Goal: Task Accomplishment & Management: Use online tool/utility

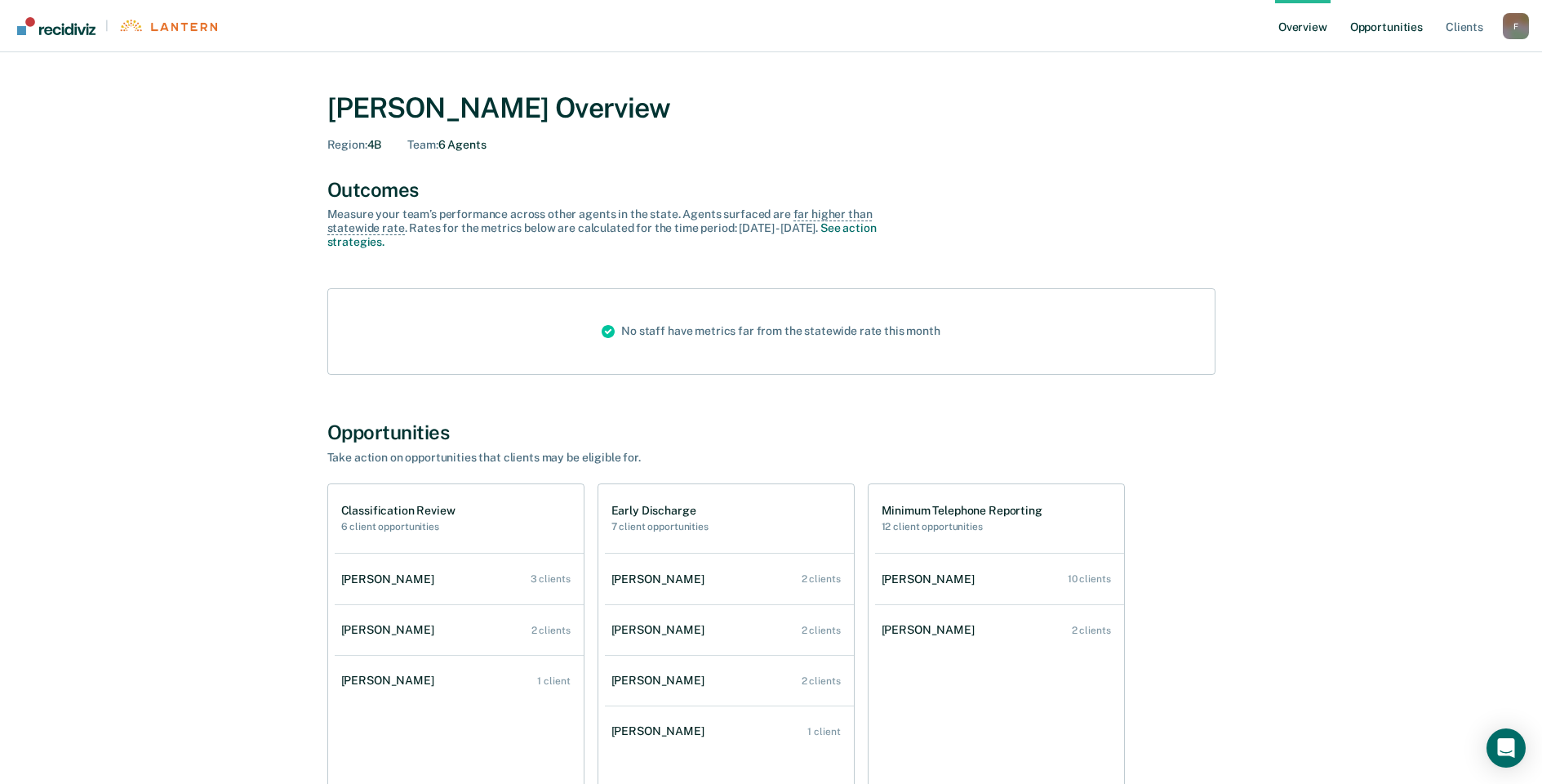
click at [1381, 25] on link "Opportunities" at bounding box center [1386, 26] width 79 height 52
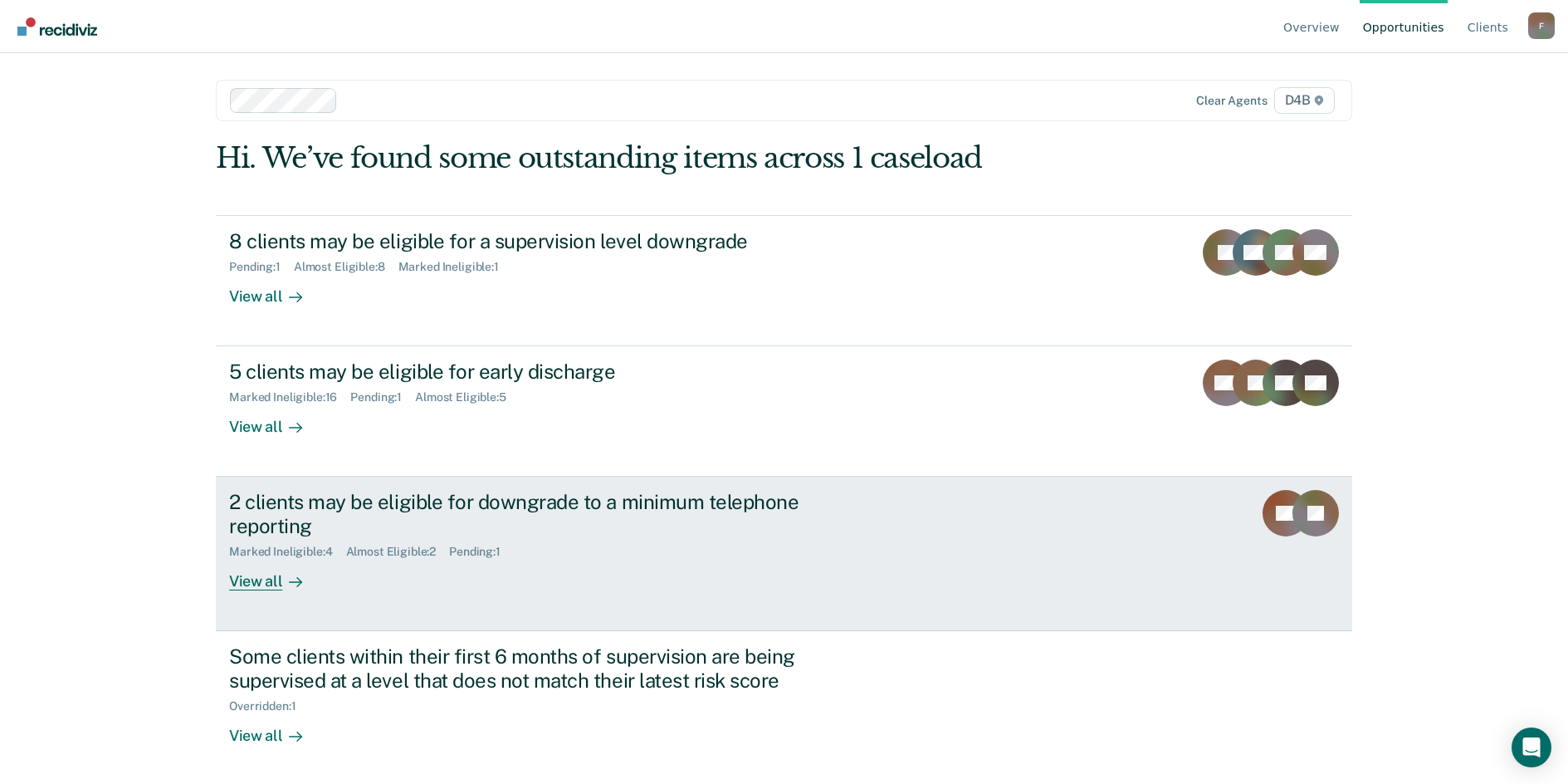
scroll to position [2, 0]
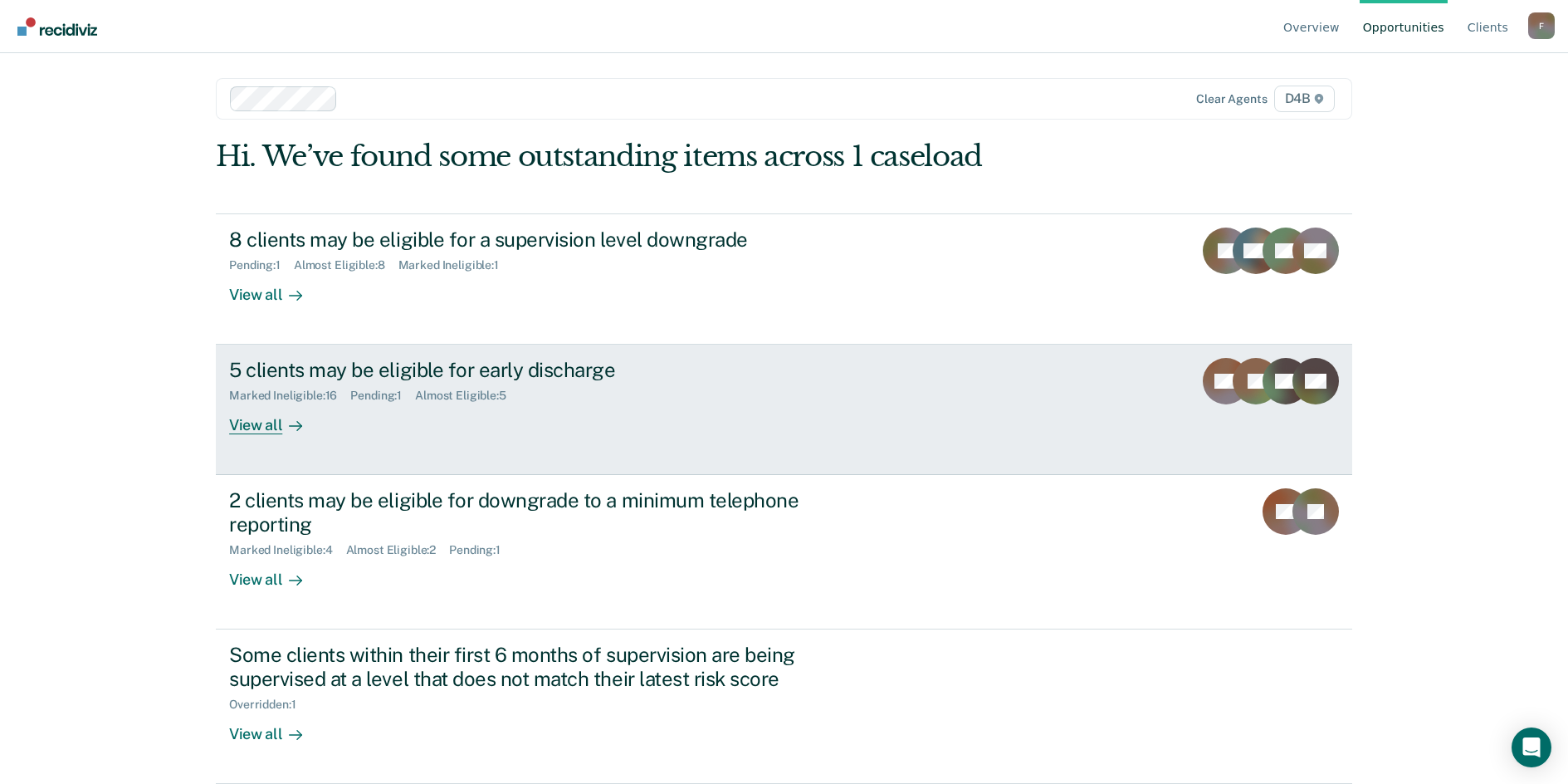
click at [260, 425] on div "View all" at bounding box center [275, 419] width 93 height 33
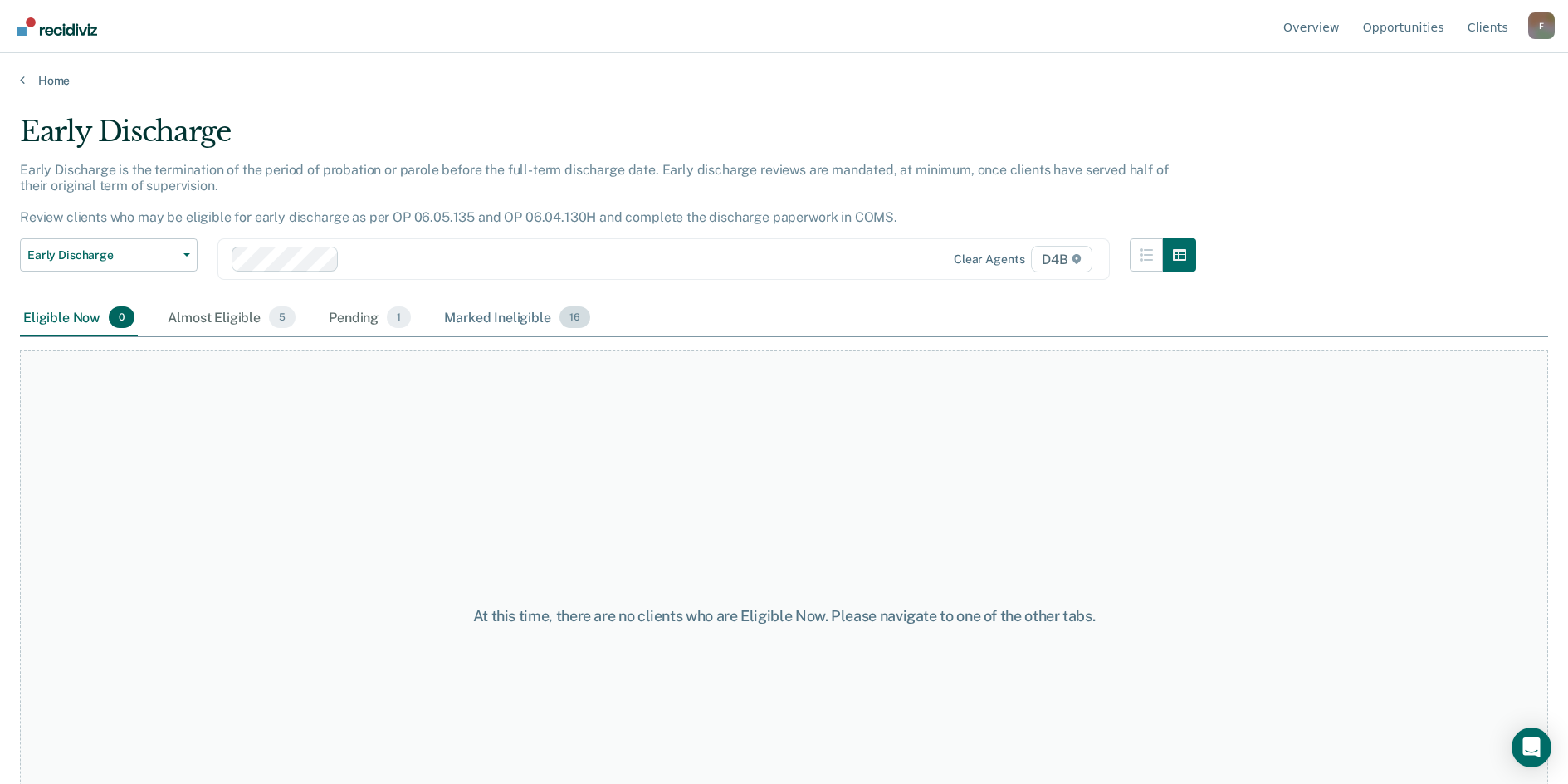
click at [474, 317] on div "Marked Ineligible 16" at bounding box center [517, 318] width 152 height 36
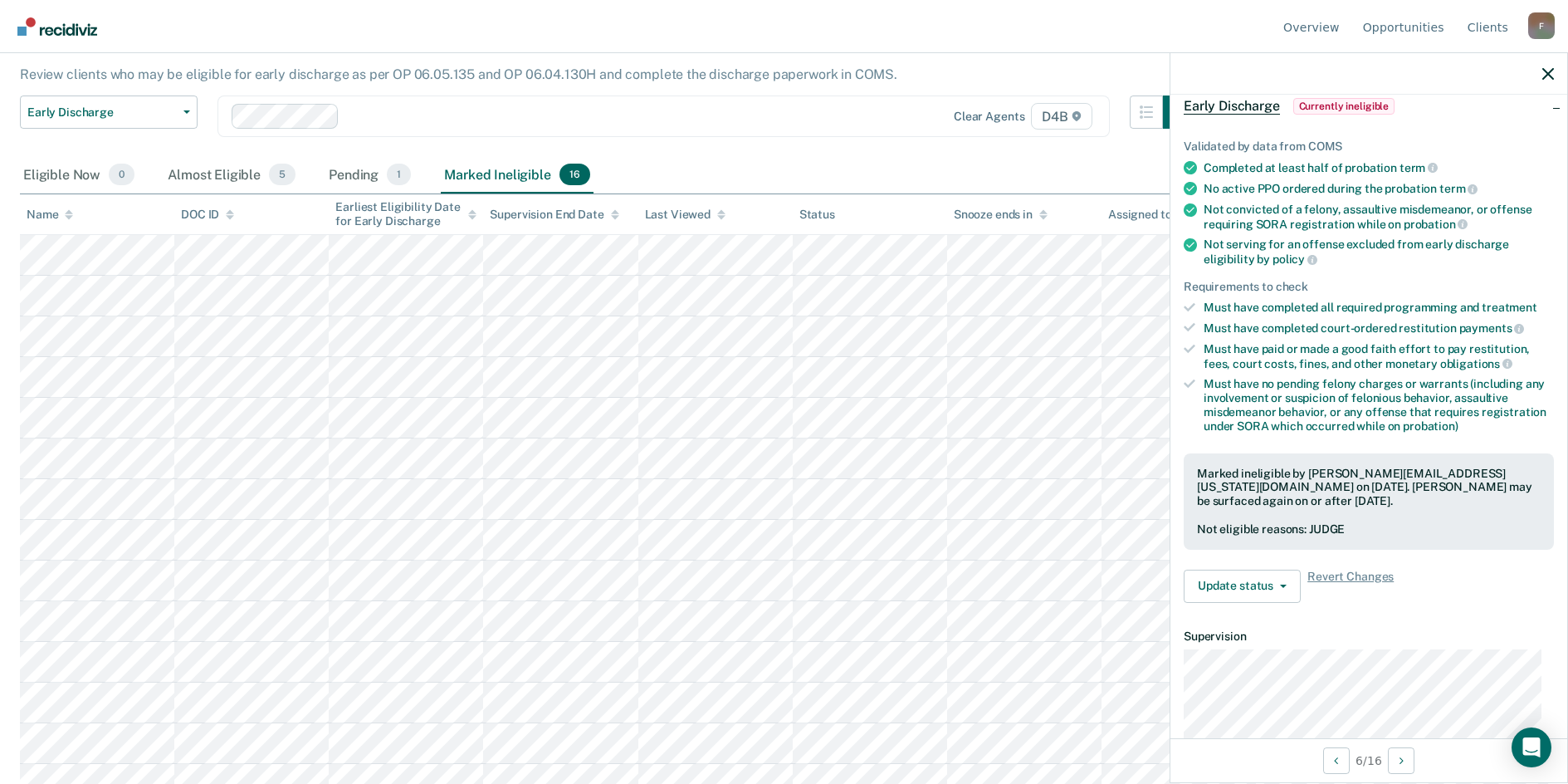
scroll to position [166, 0]
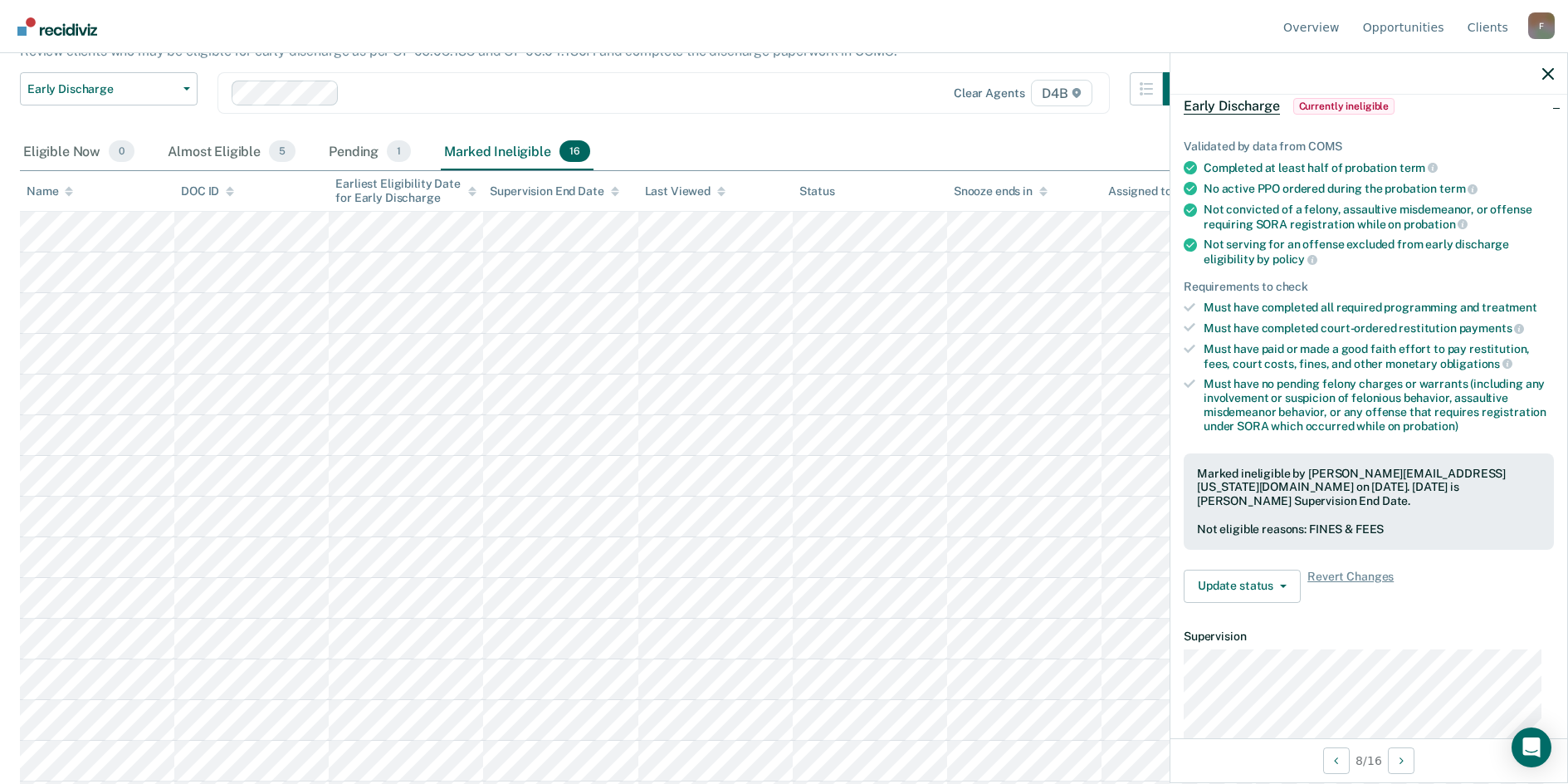
click at [446, 81] on div at bounding box center [534, 92] width 605 height 25
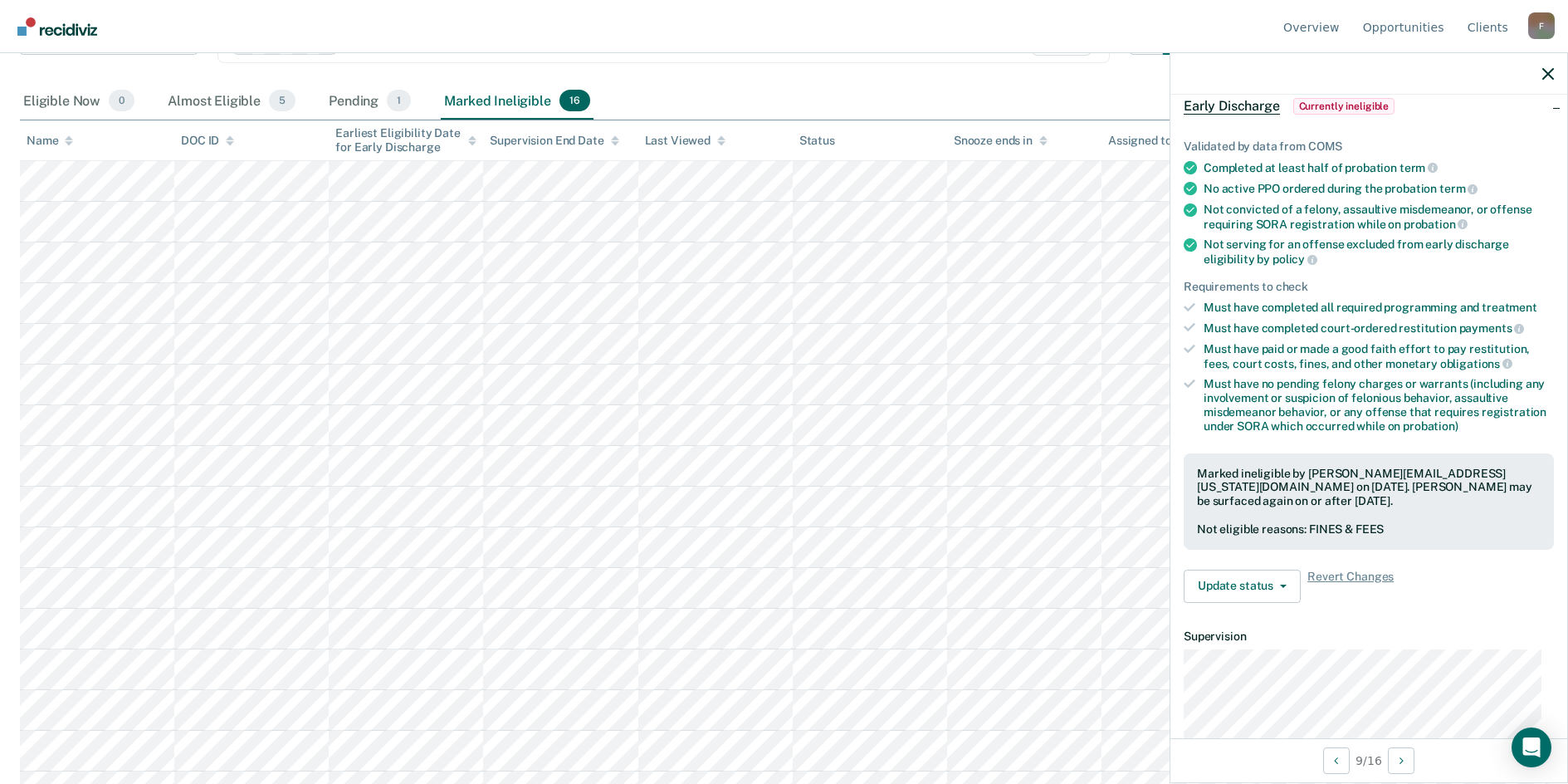
scroll to position [245, 0]
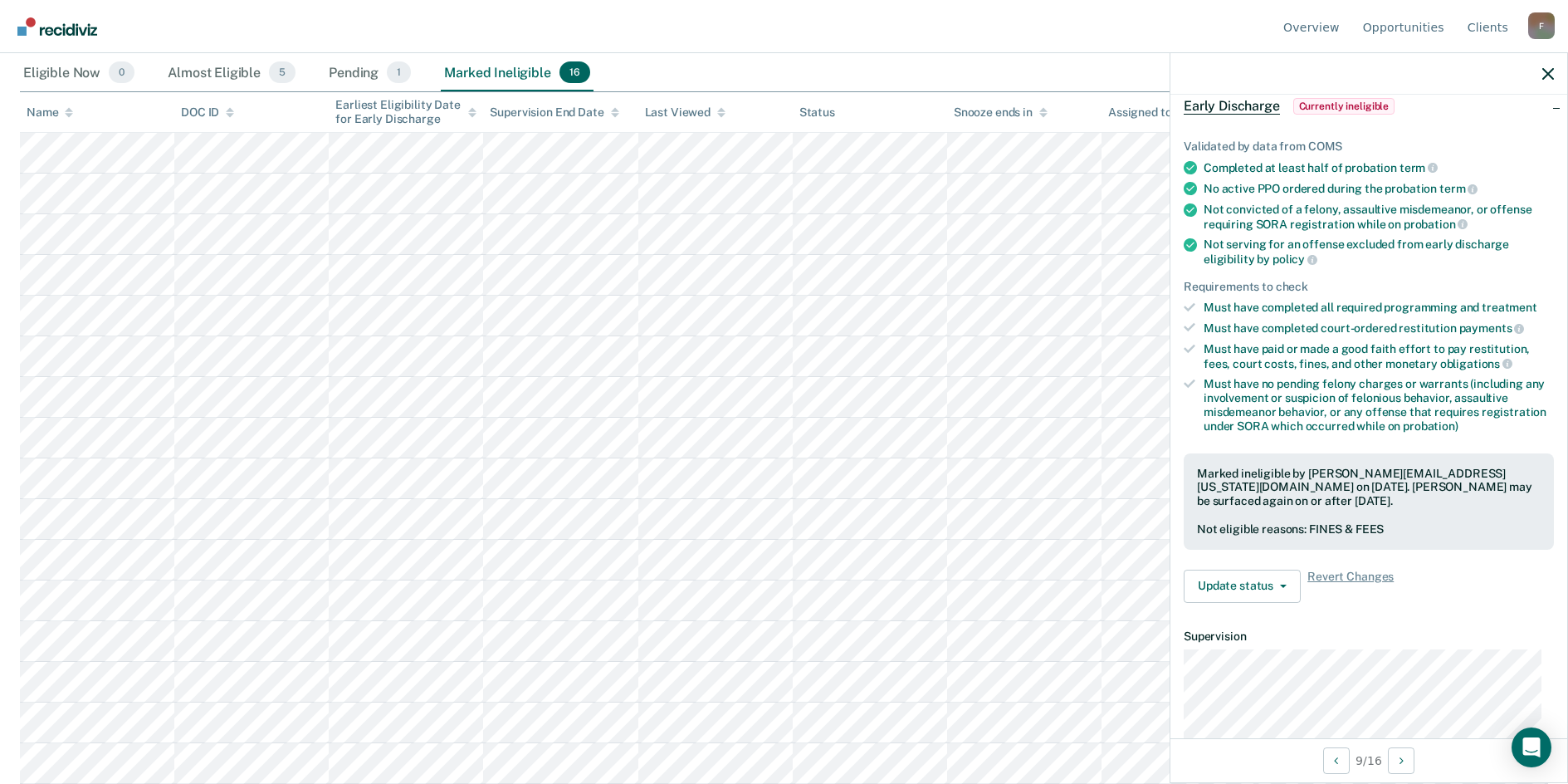
drag, startPoint x: 804, startPoint y: 45, endPoint x: 816, endPoint y: 57, distance: 17.0
click at [804, 44] on nav "Overview Opportunities Client s [EMAIL_ADDRESS][US_STATE][DOMAIN_NAME] F Profil…" at bounding box center [784, 26] width 1542 height 52
click at [694, 33] on nav "Overview Opportunities Client s [EMAIL_ADDRESS][US_STATE][DOMAIN_NAME] F Profil…" at bounding box center [784, 26] width 1542 height 52
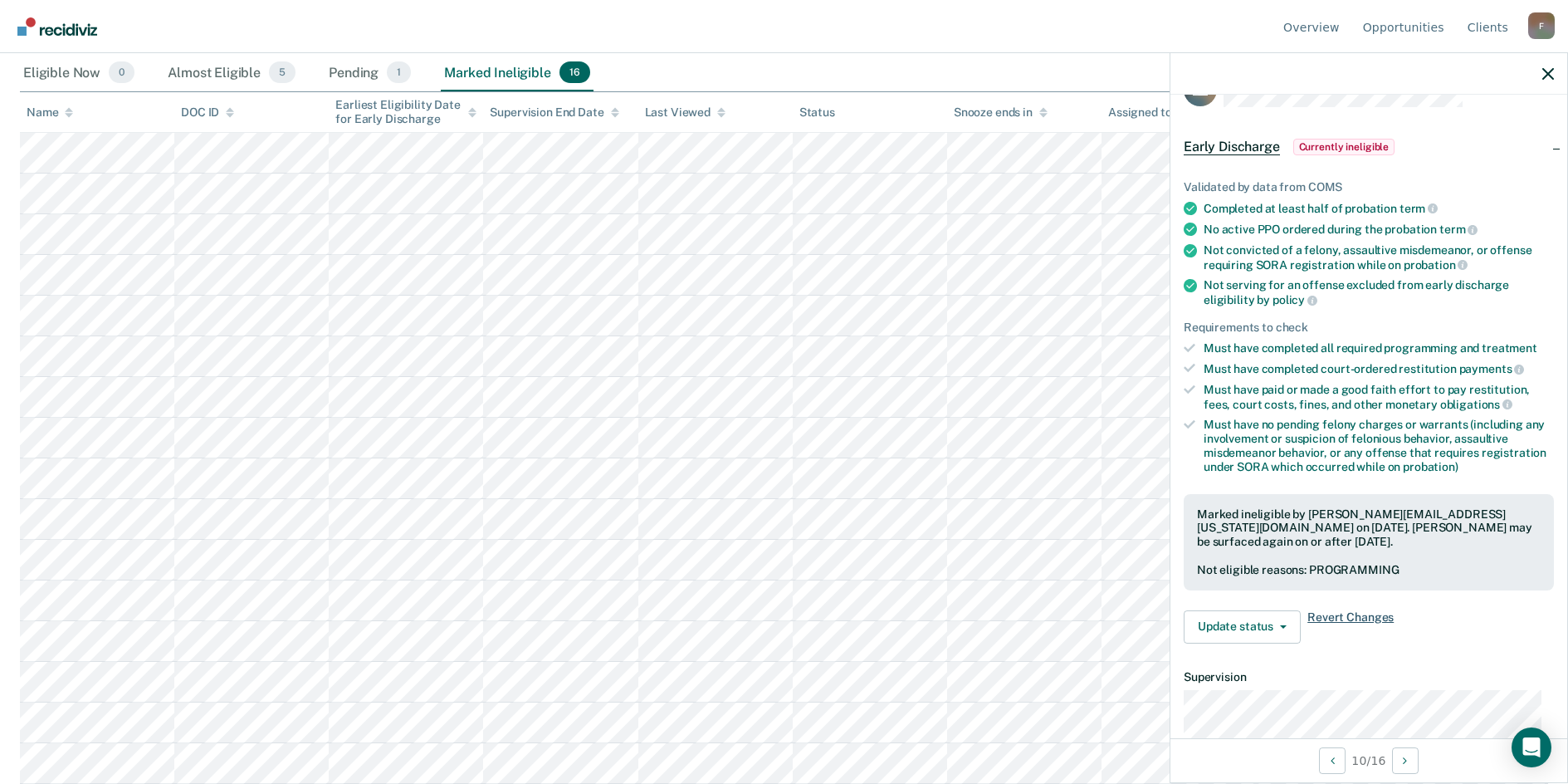
scroll to position [0, 0]
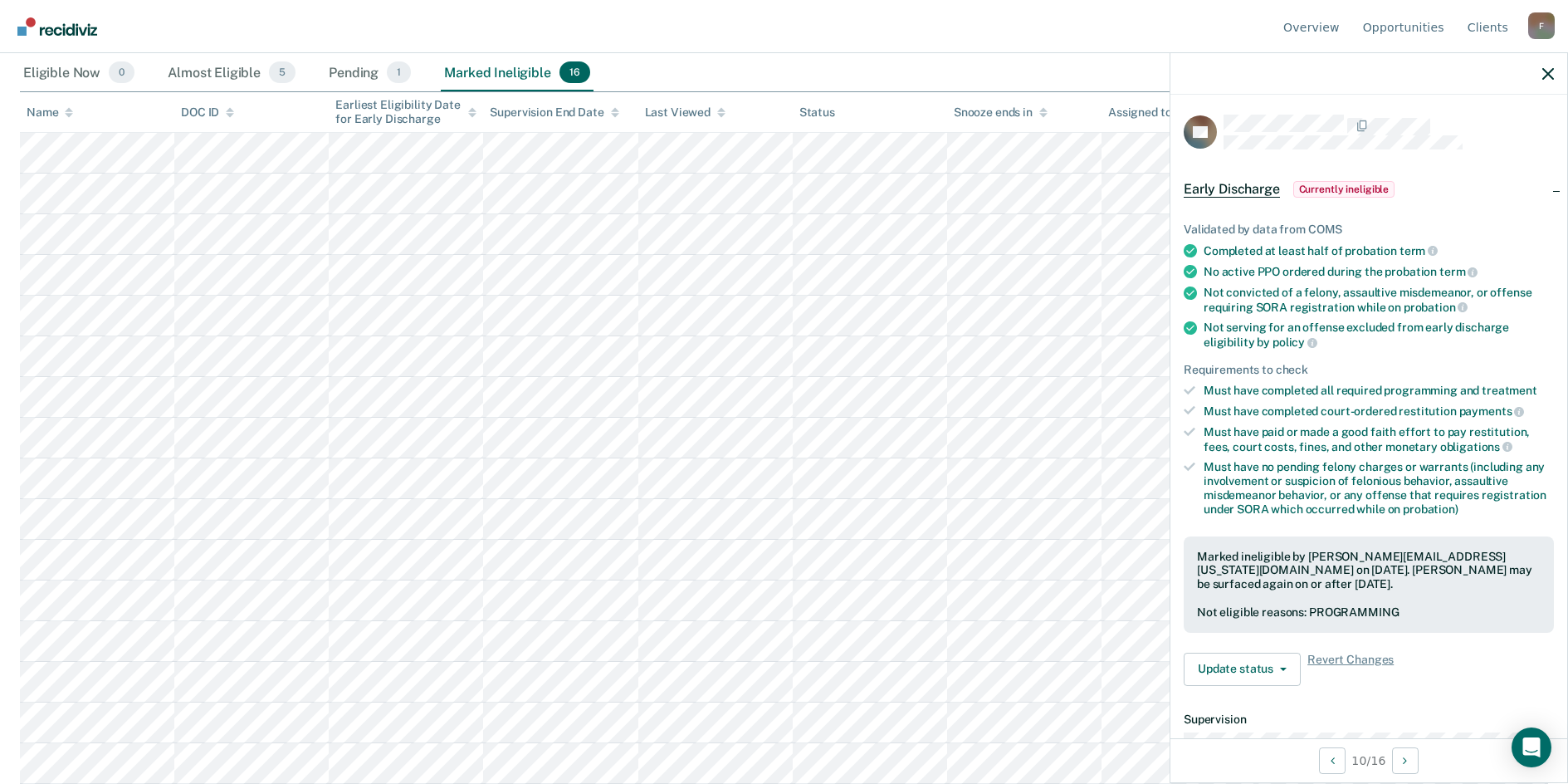
click at [956, 23] on nav "Overview Opportunities Client s [EMAIL_ADDRESS][US_STATE][DOMAIN_NAME] F Profil…" at bounding box center [784, 26] width 1542 height 52
click at [682, 29] on nav "Overview Opportunities Client s [EMAIL_ADDRESS][US_STATE][DOMAIN_NAME] F Profil…" at bounding box center [784, 26] width 1542 height 52
click at [207, 13] on nav "Overview Opportunities Client s [EMAIL_ADDRESS][US_STATE][DOMAIN_NAME] F Profil…" at bounding box center [784, 26] width 1542 height 52
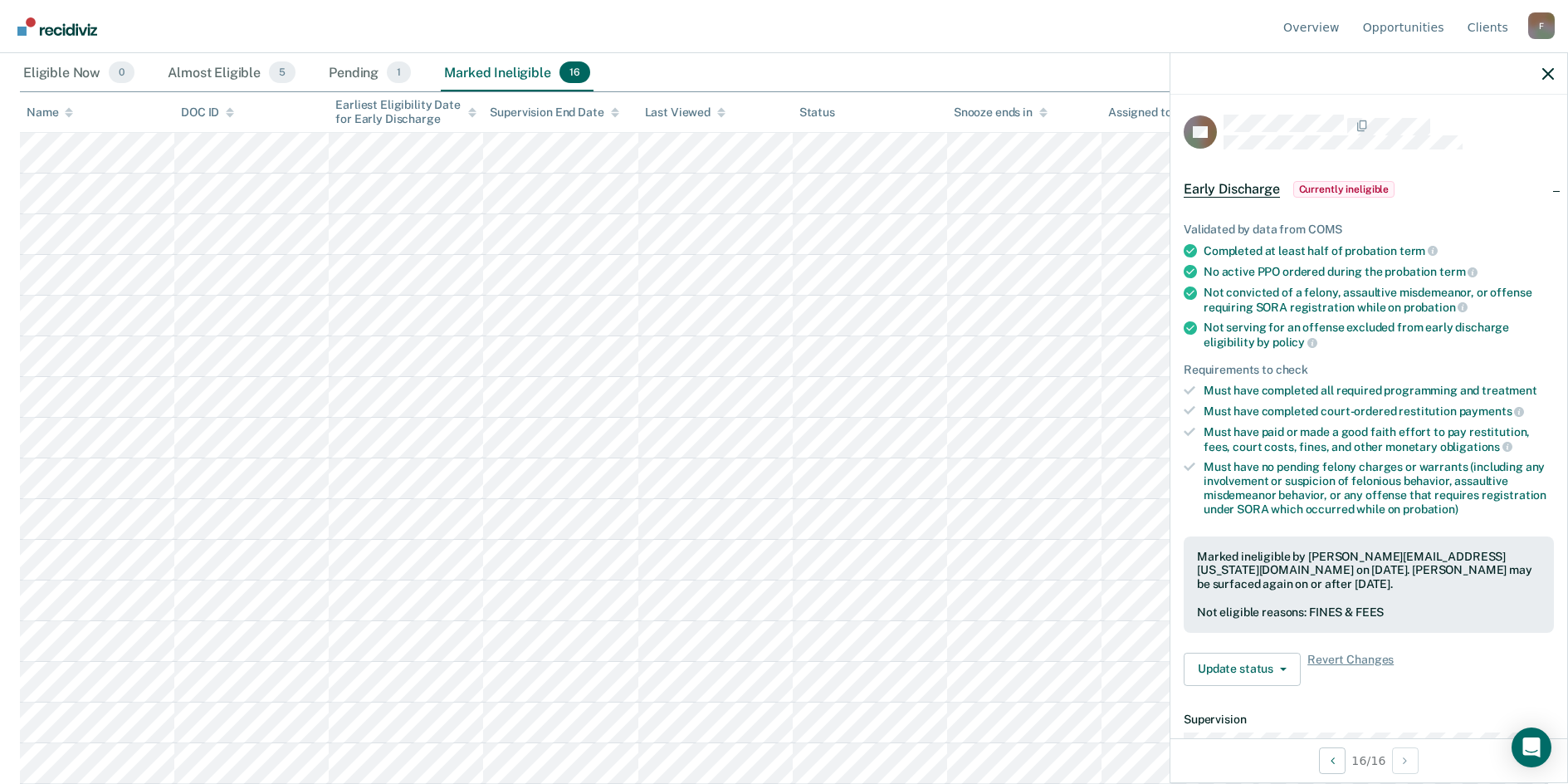
click at [1005, 61] on div "Eligible Now 0 Almost Eligible 5 Pending 1 Marked Ineligible 16" at bounding box center [784, 73] width 1528 height 37
click at [1552, 71] on icon "button" at bounding box center [1548, 74] width 12 height 12
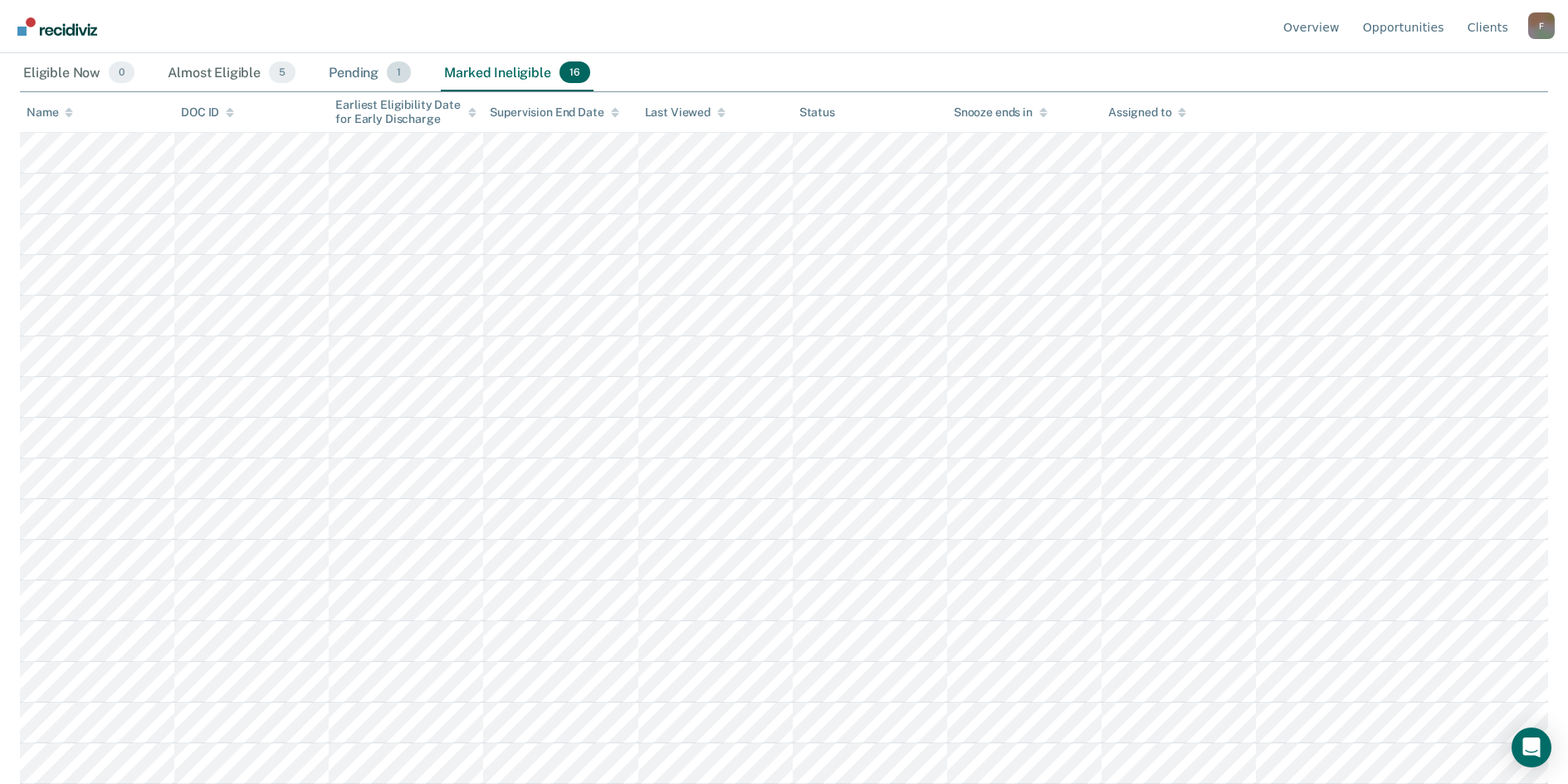
click at [363, 67] on div "Pending 1" at bounding box center [369, 73] width 88 height 36
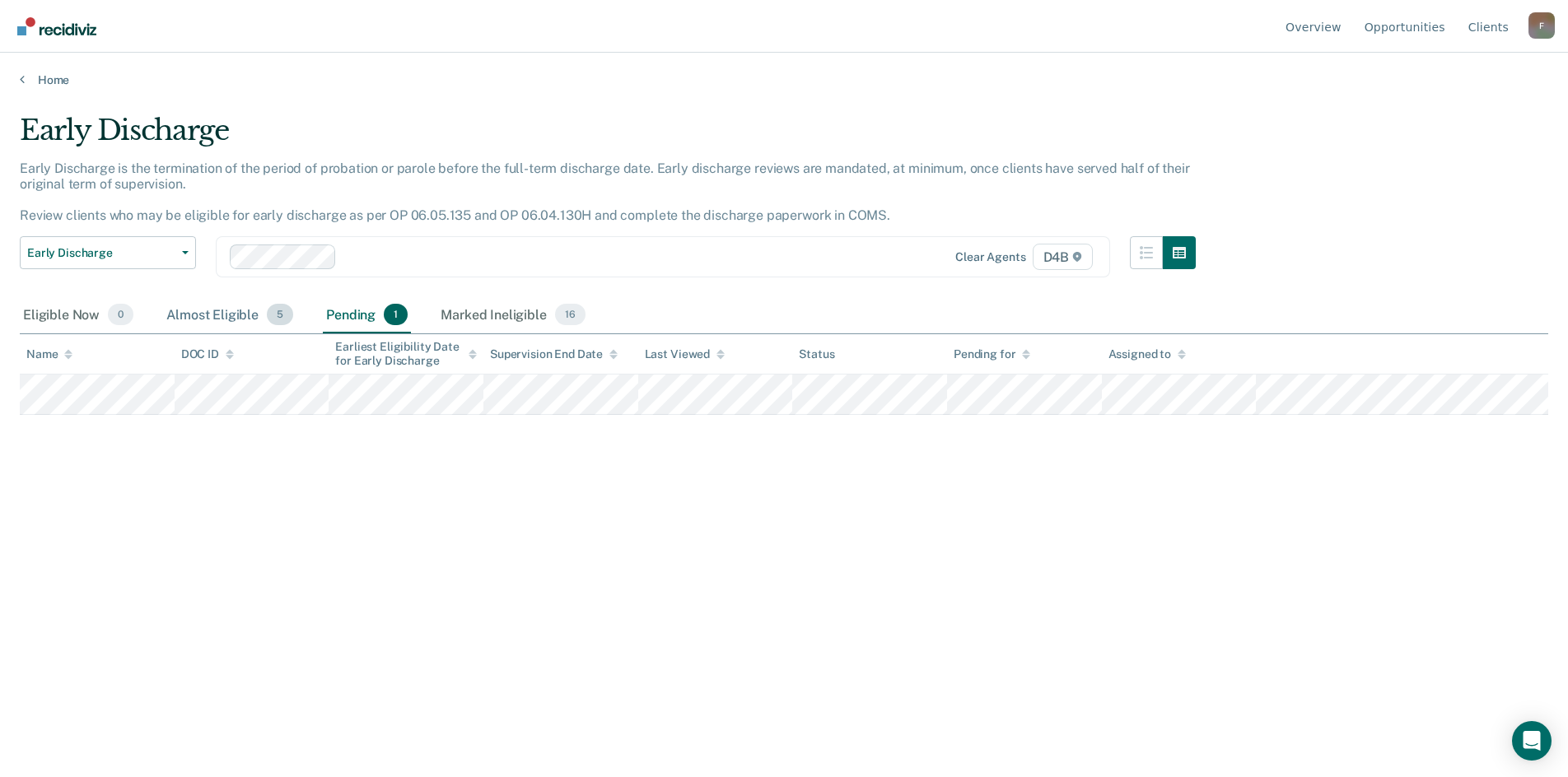
click at [230, 315] on div "Almost Eligible 5" at bounding box center [230, 315] width 134 height 36
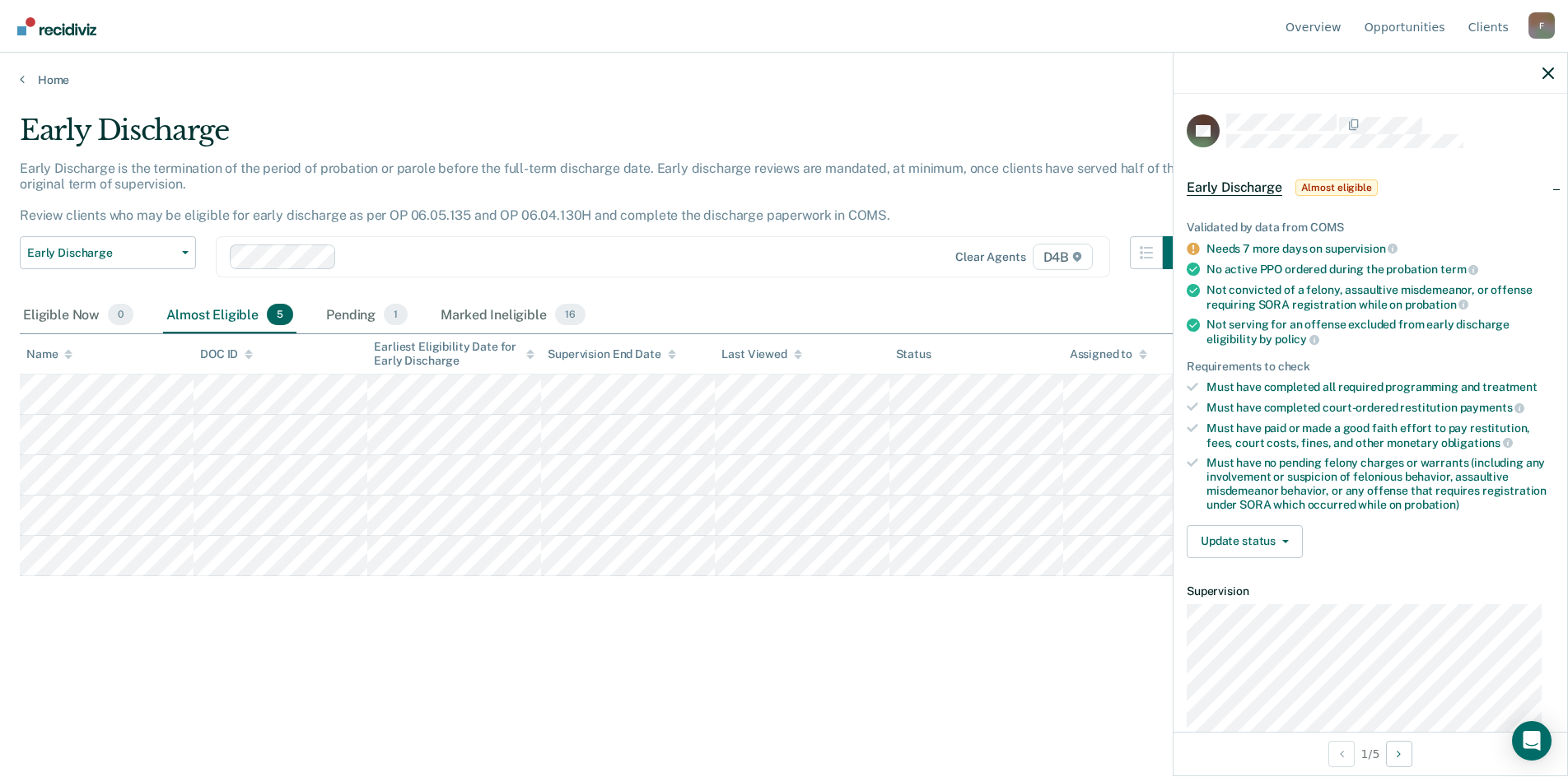
click at [449, 629] on div "Early Discharge Early Discharge is the termination of the period of probation o…" at bounding box center [784, 384] width 1528 height 540
click at [254, 624] on div "Early Discharge Early Discharge is the termination of the period of probation o…" at bounding box center [784, 384] width 1528 height 540
click at [1547, 70] on icon "button" at bounding box center [1547, 73] width 12 height 12
